Goal: Find specific page/section: Find specific page/section

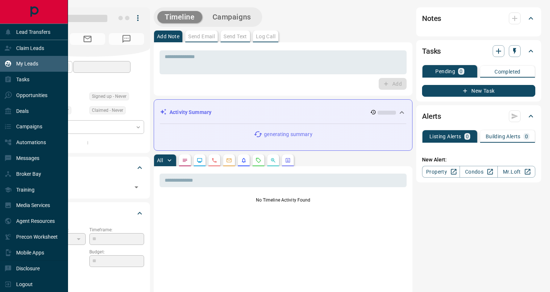
click at [19, 64] on p "My Leads" at bounding box center [27, 64] width 22 height 6
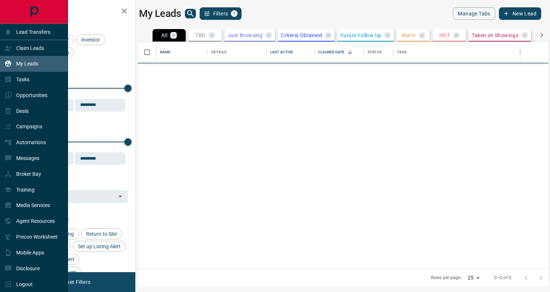
scroll to position [226, 410]
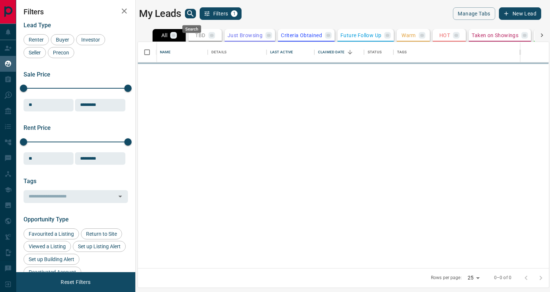
click at [193, 13] on icon "search button" at bounding box center [190, 13] width 9 height 9
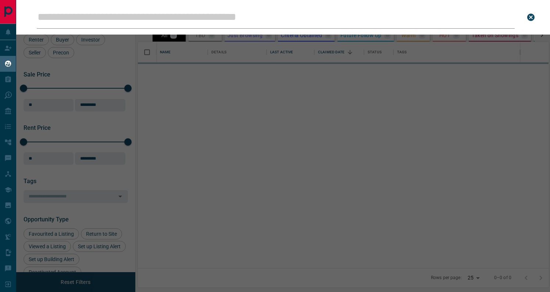
click at [154, 19] on input "Leads Search Bar" at bounding box center [276, 17] width 478 height 23
type input "*"
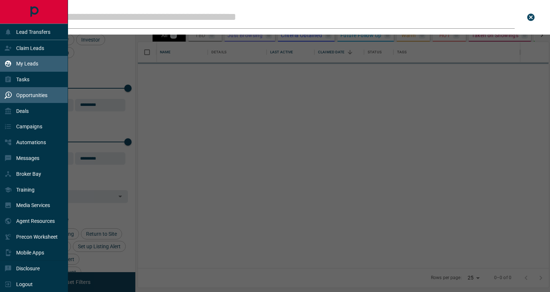
click at [19, 93] on p "Opportunities" at bounding box center [31, 95] width 31 height 6
